Goal: Task Accomplishment & Management: Complete application form

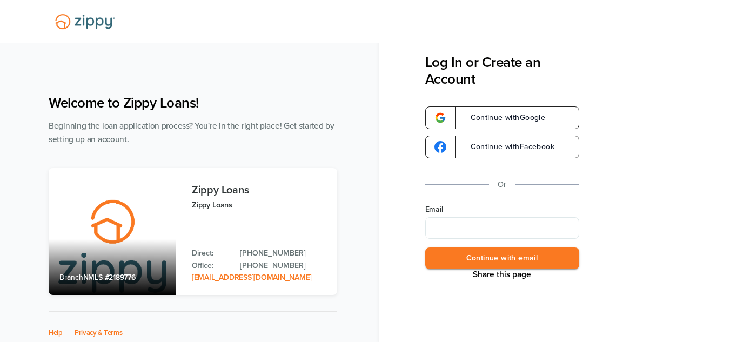
click at [481, 223] on input "Email" at bounding box center [502, 228] width 154 height 22
type input "**********"
click at [533, 256] on button "Continue with email" at bounding box center [502, 258] width 154 height 22
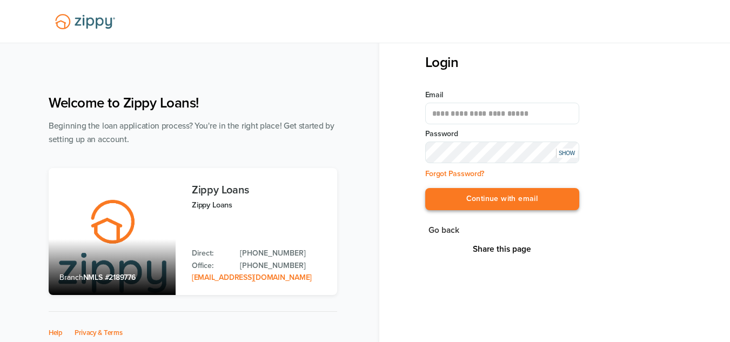
click at [527, 199] on button "Continue with email" at bounding box center [502, 199] width 154 height 22
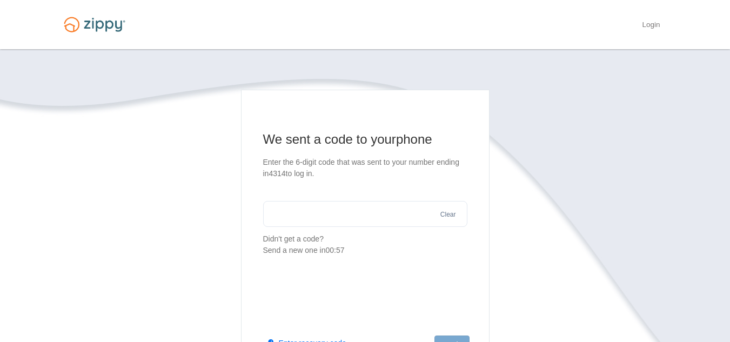
click at [343, 217] on input "text" at bounding box center [365, 214] width 204 height 26
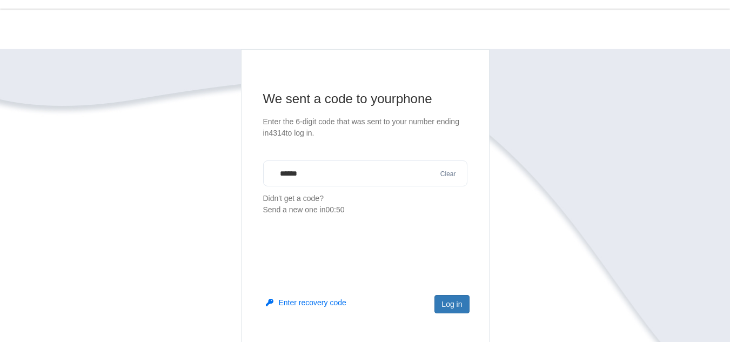
scroll to position [57, 0]
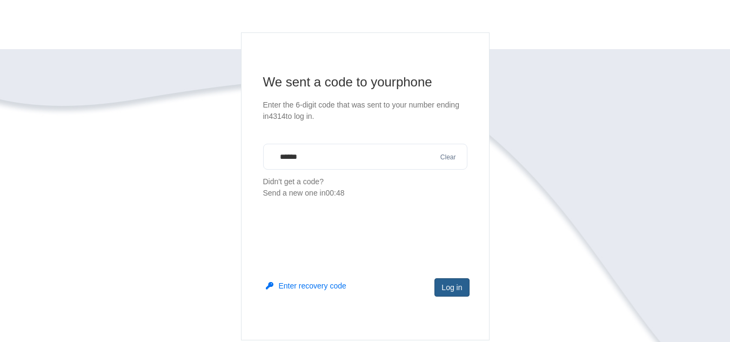
type input "******"
click at [449, 284] on button "Log in" at bounding box center [451, 287] width 35 height 18
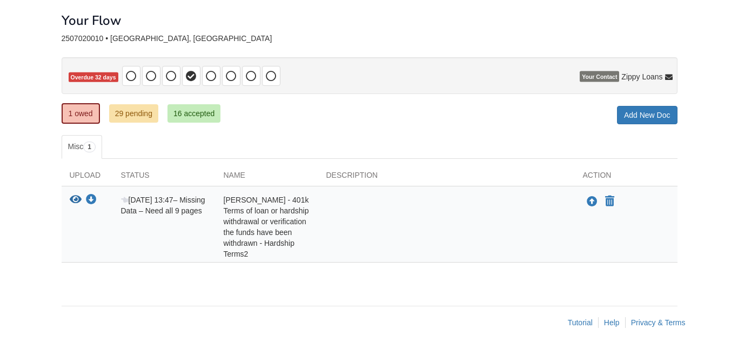
scroll to position [53, 0]
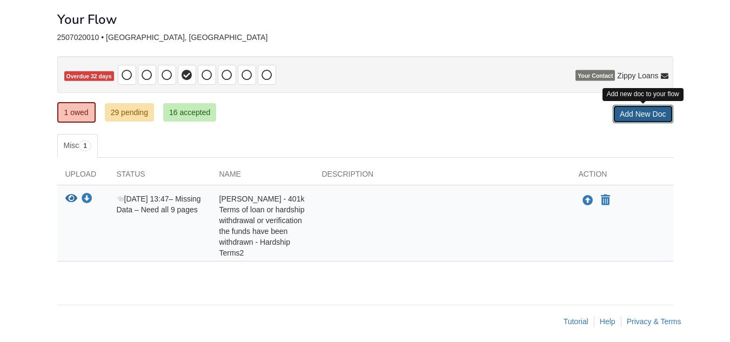
click at [652, 111] on link "Add New Doc" at bounding box center [643, 114] width 60 height 18
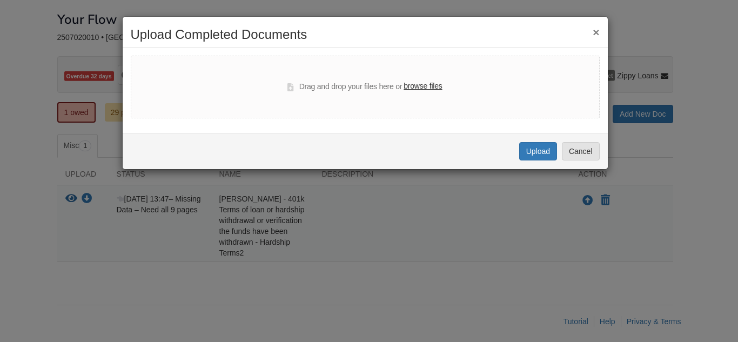
click at [434, 86] on label "browse files" at bounding box center [423, 86] width 38 height 12
click at [0, 0] on input "browse files" at bounding box center [0, 0] width 0 height 0
select select "****"
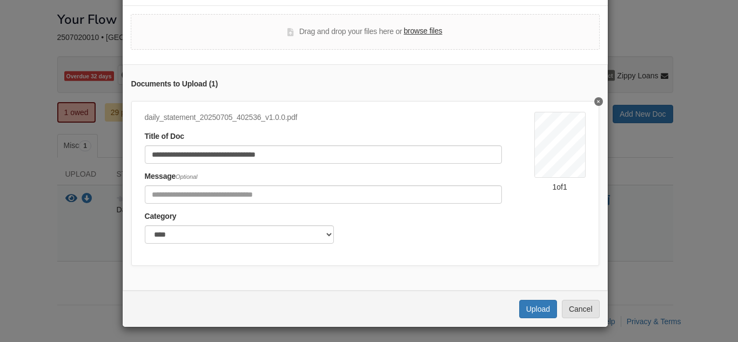
scroll to position [51, 0]
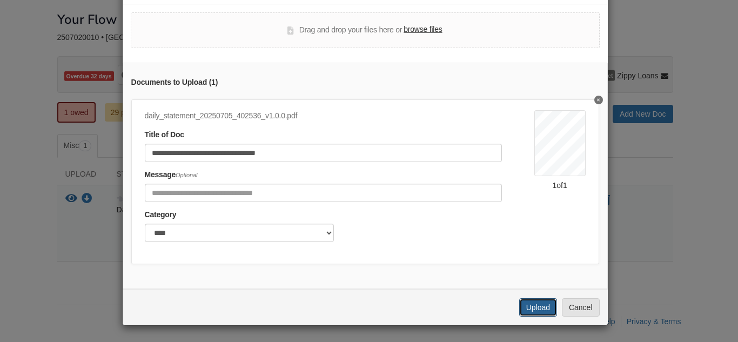
click at [534, 309] on button "Upload" at bounding box center [538, 307] width 38 height 18
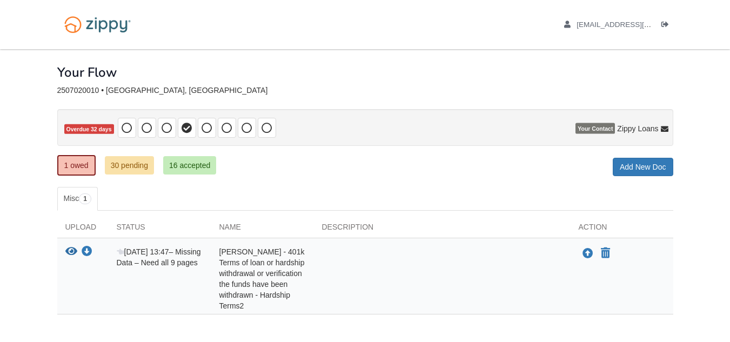
scroll to position [53, 0]
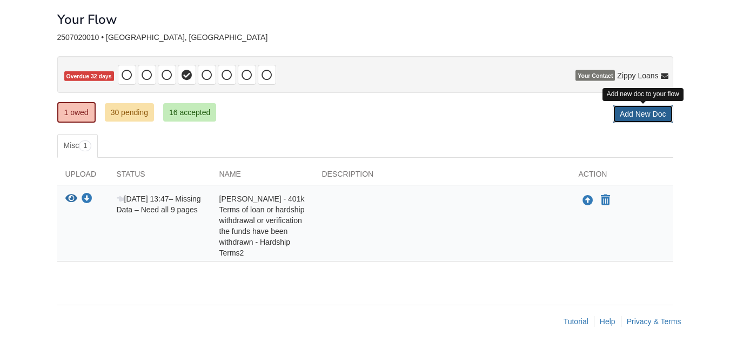
click at [636, 115] on link "Add New Doc" at bounding box center [643, 114] width 60 height 18
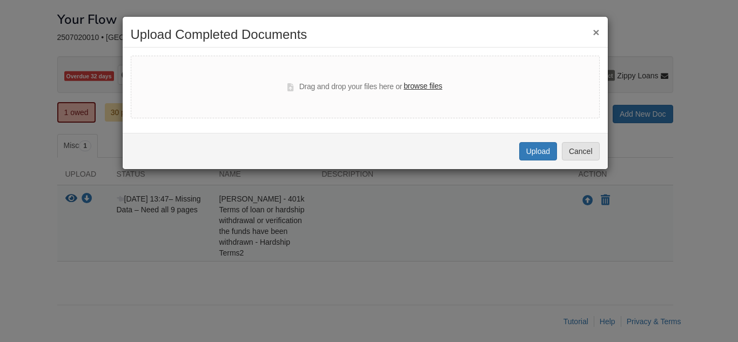
click at [595, 32] on button "×" at bounding box center [596, 31] width 6 height 11
